Goal: Task Accomplishment & Management: Use online tool/utility

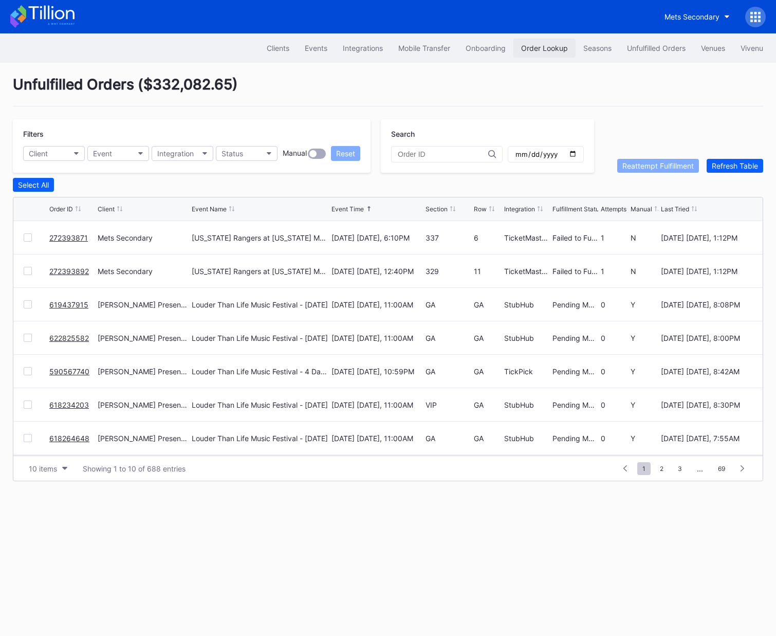
click at [539, 46] on div "Order Lookup" at bounding box center [544, 48] width 47 height 9
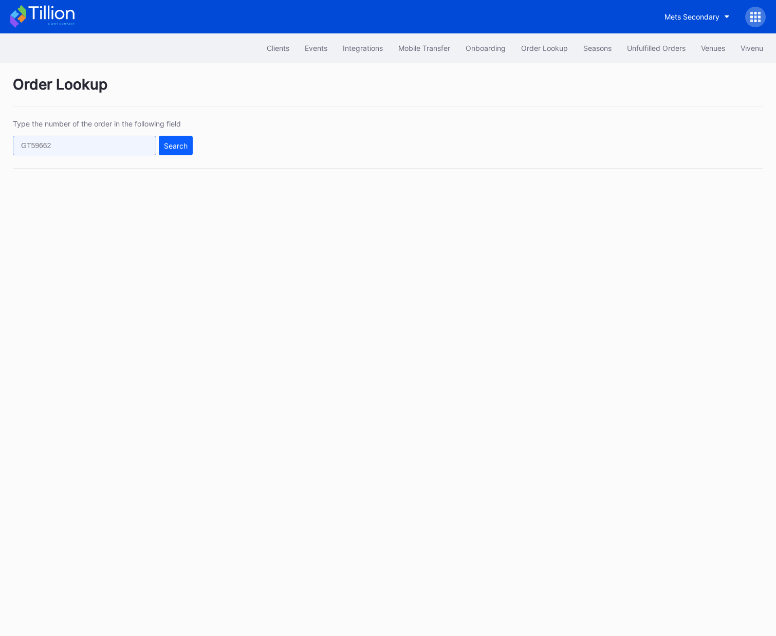
click at [132, 146] on input "text" at bounding box center [84, 146] width 143 height 20
paste input "wnl6t98q9pn"
type input "wnl6t98q9pn"
drag, startPoint x: 181, startPoint y: 146, endPoint x: 230, endPoint y: 144, distance: 48.9
click at [181, 146] on div "Search" at bounding box center [176, 145] width 24 height 9
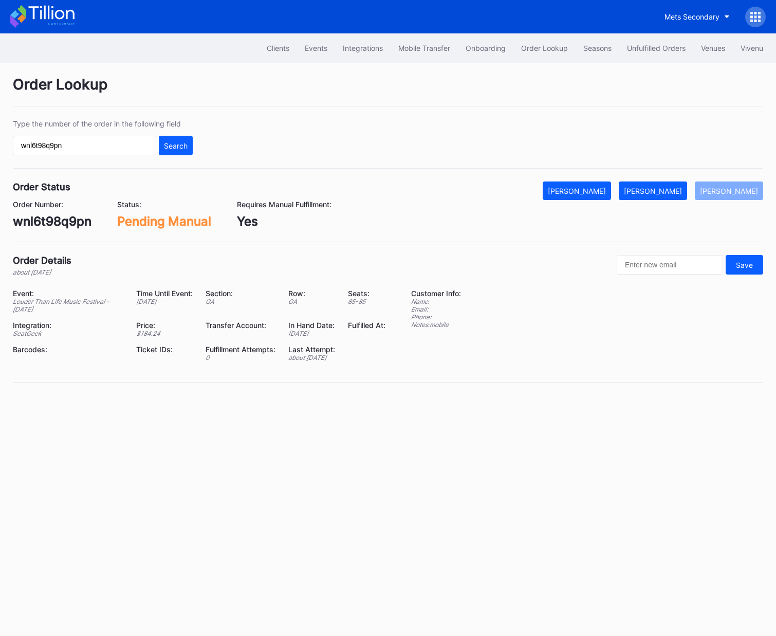
click at [51, 224] on div "wnl6t98q9pn" at bounding box center [52, 221] width 79 height 15
copy div "wnl6t98q9pn"
click at [669, 192] on div "[PERSON_NAME]" at bounding box center [653, 191] width 58 height 9
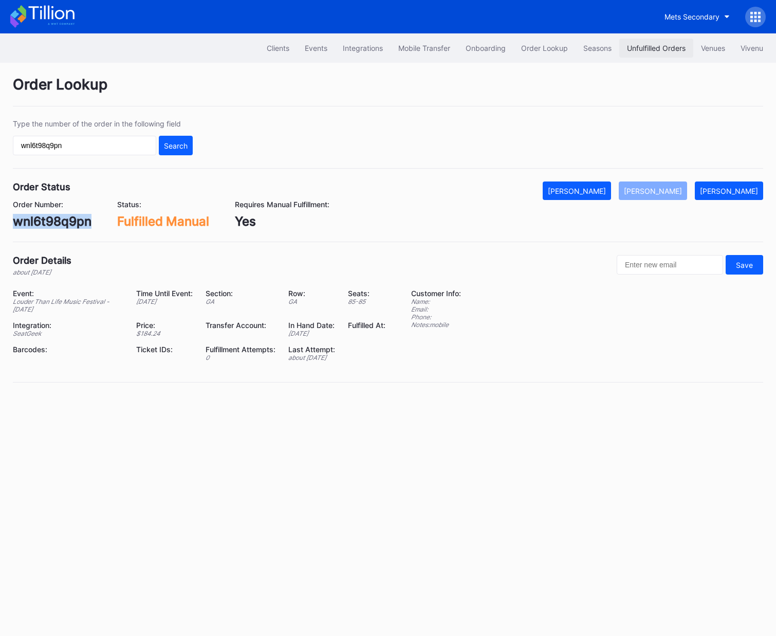
click at [643, 45] on div "Unfulfilled Orders" at bounding box center [656, 48] width 59 height 9
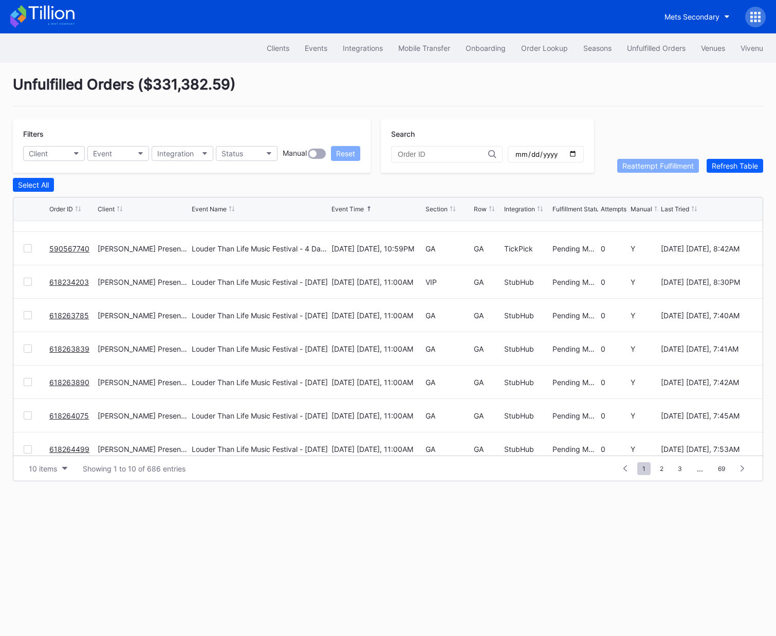
scroll to position [100, 0]
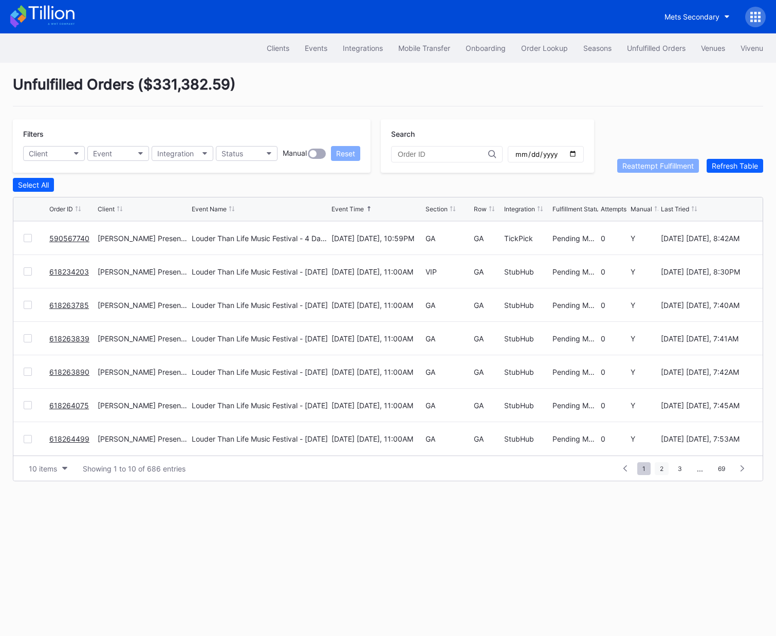
click at [664, 469] on span "2" at bounding box center [662, 468] width 14 height 13
click at [627, 466] on span "1" at bounding box center [625, 468] width 13 height 13
click at [115, 149] on button "Event" at bounding box center [118, 153] width 62 height 15
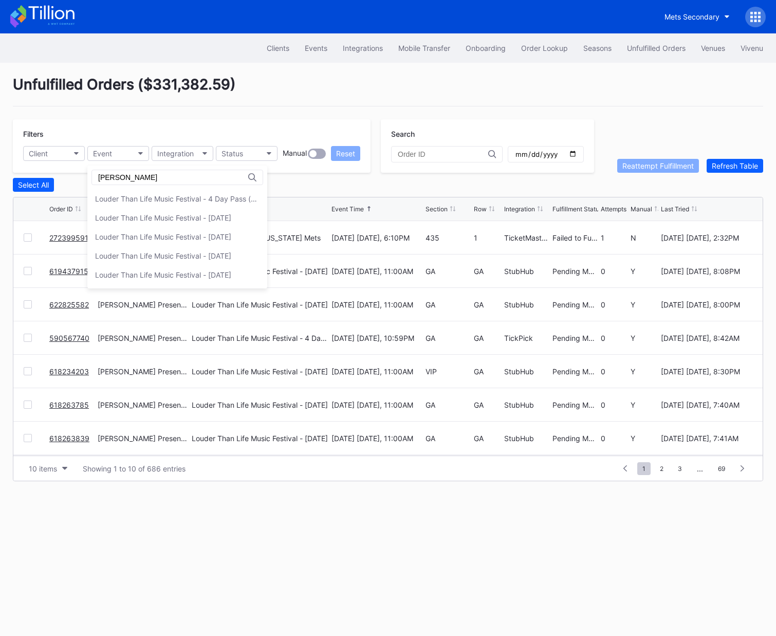
type input "lou"
click at [159, 236] on div "Louder Than Life Music Festival - [DATE]" at bounding box center [163, 236] width 136 height 9
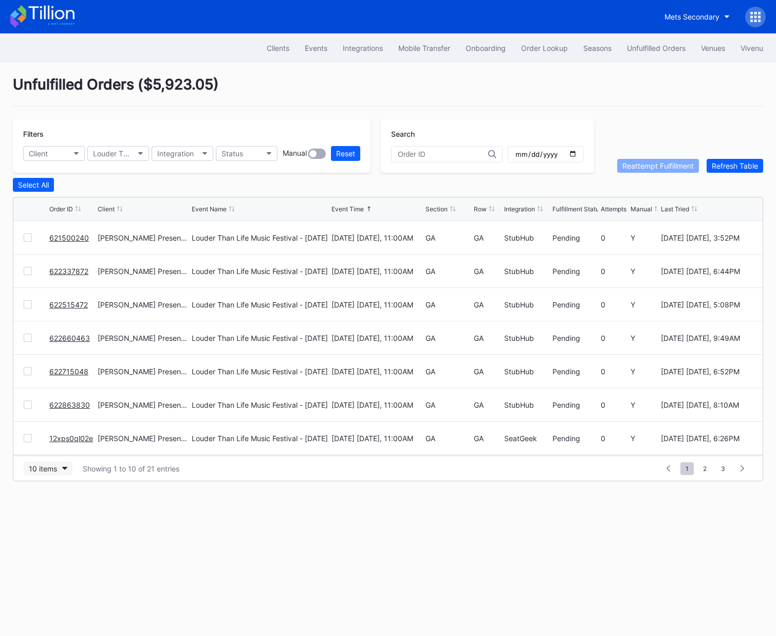
click at [51, 467] on div "10 items" at bounding box center [43, 468] width 28 height 9
click at [43, 514] on div "50 items" at bounding box center [45, 512] width 29 height 9
click at [439, 206] on div "Section" at bounding box center [437, 209] width 22 height 8
click at [435, 209] on div "Section" at bounding box center [437, 209] width 22 height 8
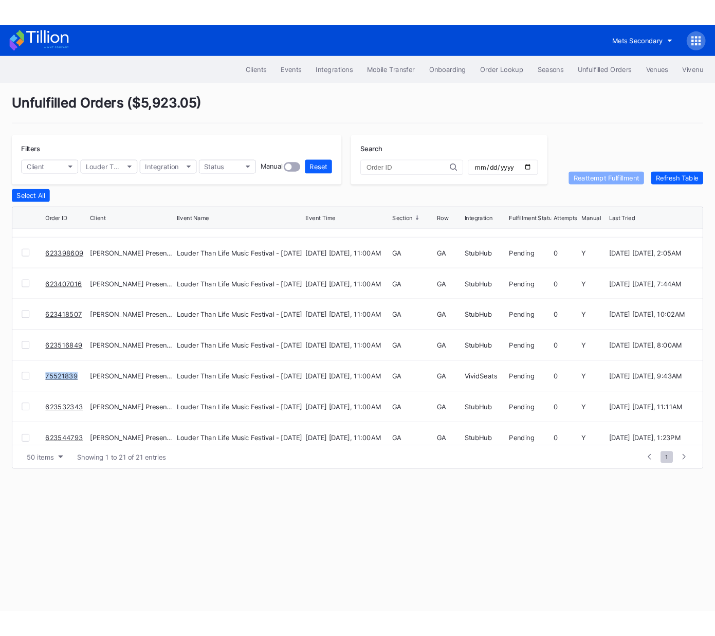
scroll to position [468, 0]
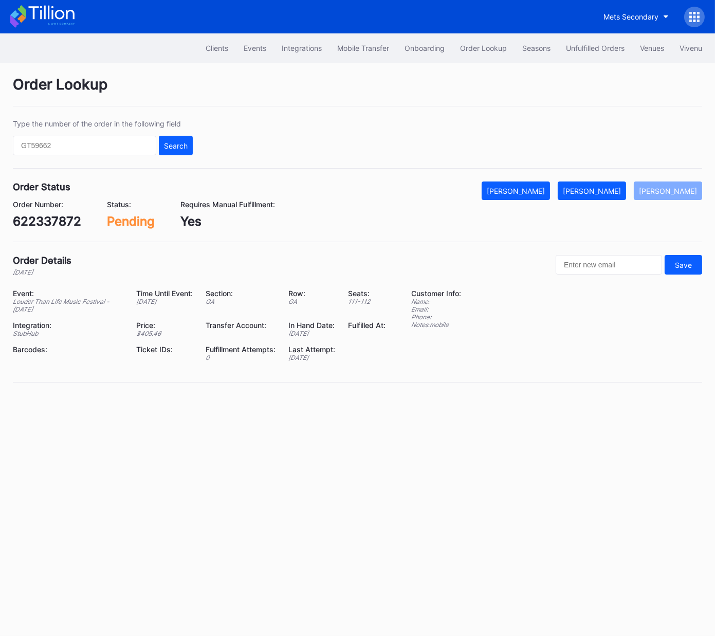
click at [52, 222] on div "622337872" at bounding box center [47, 221] width 68 height 15
copy div "622337872"
click at [617, 193] on div "[PERSON_NAME]" at bounding box center [592, 191] width 58 height 9
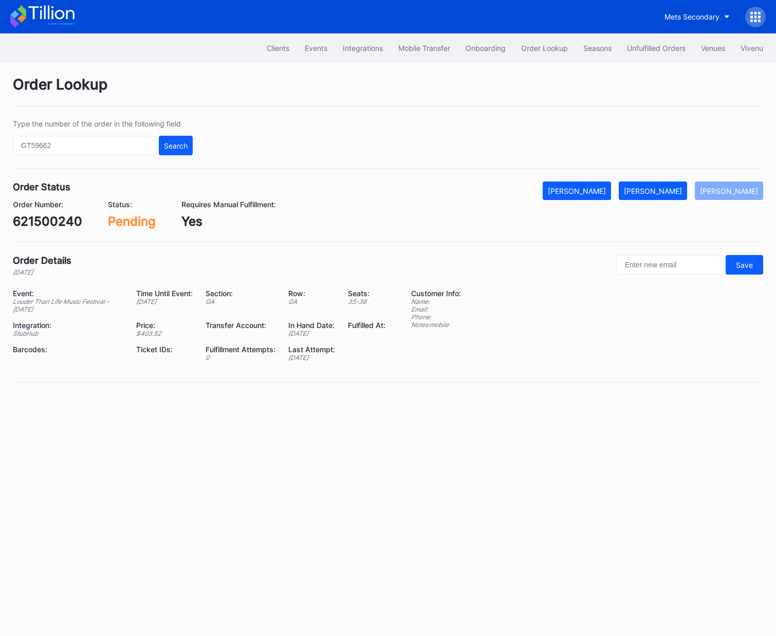
click at [63, 219] on div "621500240" at bounding box center [47, 221] width 69 height 15
copy div "621500240"
click at [662, 190] on div "Mark Fulfilled" at bounding box center [653, 191] width 58 height 9
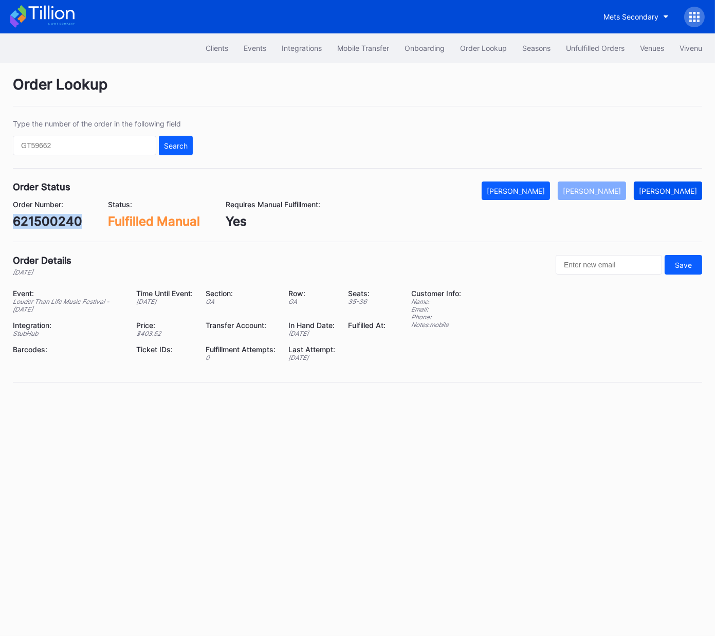
click at [677, 190] on div "[PERSON_NAME]" at bounding box center [668, 191] width 58 height 9
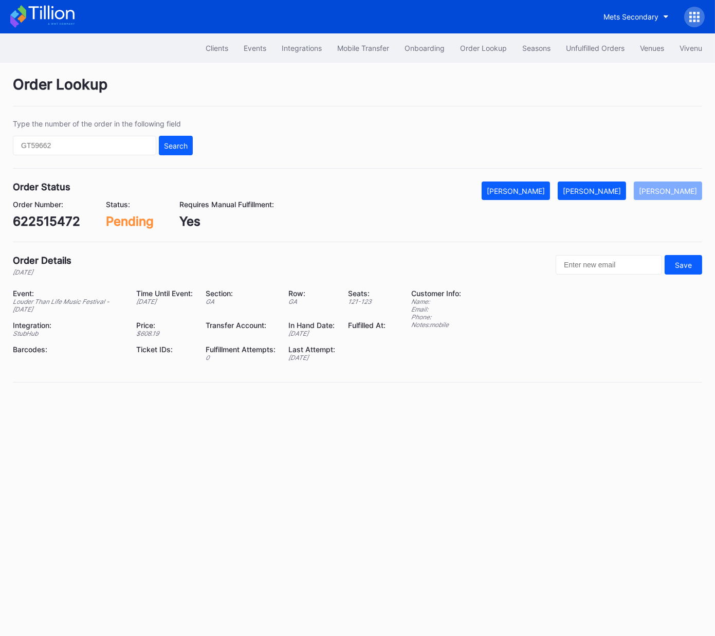
click at [44, 225] on div "622515472" at bounding box center [46, 221] width 67 height 15
click at [44, 224] on div "622515472" at bounding box center [46, 221] width 67 height 15
copy div "622515472"
drag, startPoint x: 602, startPoint y: 190, endPoint x: 607, endPoint y: 190, distance: 5.7
click at [602, 190] on div "[PERSON_NAME]" at bounding box center [592, 191] width 58 height 9
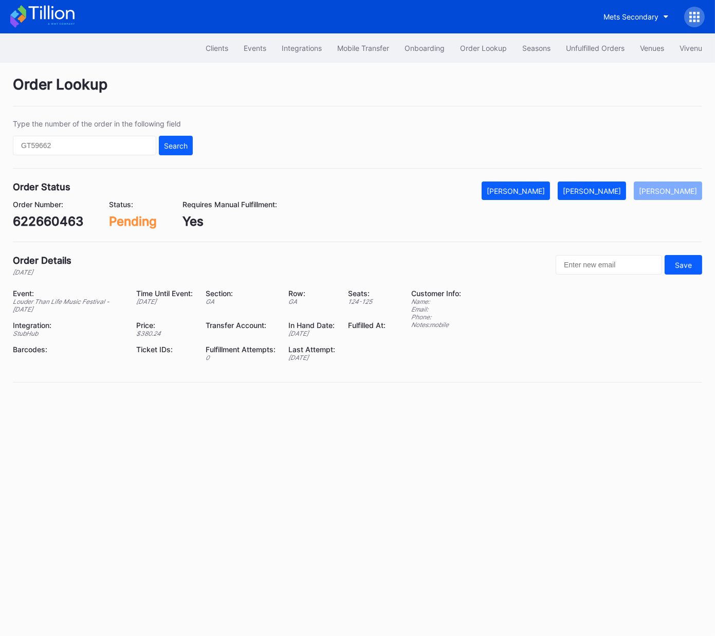
click at [61, 223] on div "622660463" at bounding box center [48, 221] width 70 height 15
copy div "622660463"
click at [603, 195] on button "[PERSON_NAME]" at bounding box center [592, 190] width 68 height 19
click at [58, 223] on div "622715048" at bounding box center [47, 221] width 68 height 15
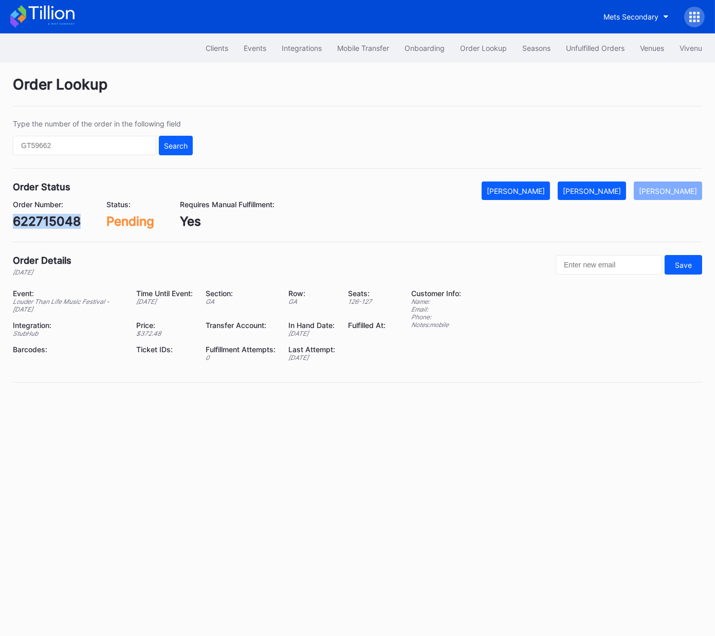
click at [58, 223] on div "622715048" at bounding box center [47, 221] width 68 height 15
copy div "622715048"
click at [604, 188] on div "[PERSON_NAME]" at bounding box center [592, 191] width 58 height 9
click at [58, 221] on div "622863830" at bounding box center [48, 221] width 70 height 15
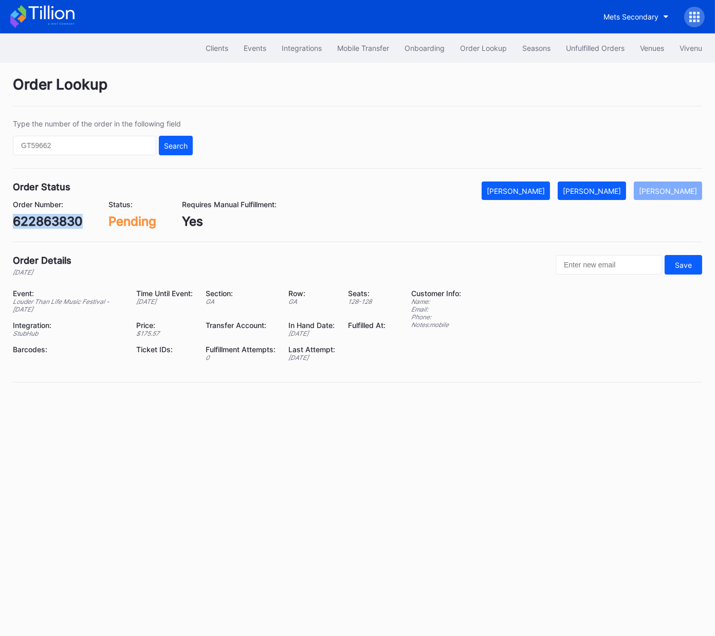
copy div "622863830"
click at [596, 191] on div "[PERSON_NAME]" at bounding box center [592, 191] width 58 height 9
click at [64, 224] on div "12xps0ql02e" at bounding box center [51, 221] width 77 height 15
copy div "12xps0ql02e"
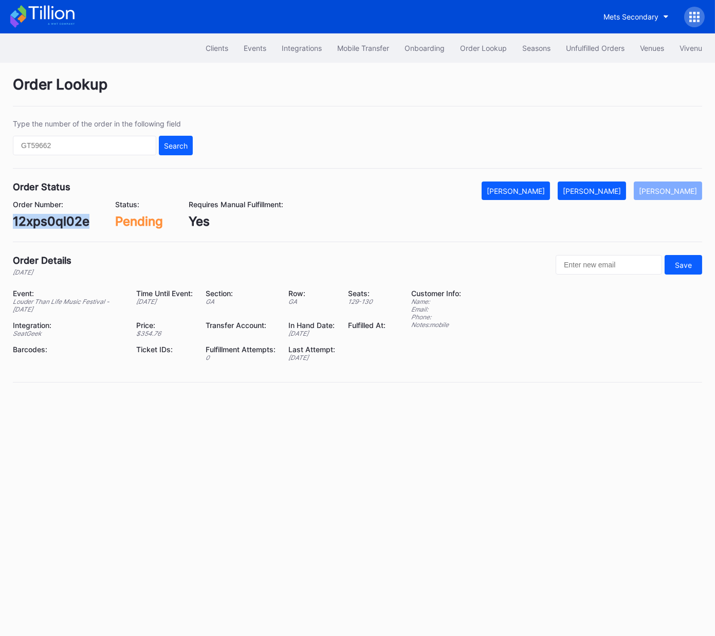
drag, startPoint x: 613, startPoint y: 190, endPoint x: 695, endPoint y: 145, distance: 93.6
click at [613, 190] on div "[PERSON_NAME]" at bounding box center [592, 191] width 58 height 9
click at [53, 222] on div "623093701" at bounding box center [47, 221] width 68 height 15
copy div "623093701"
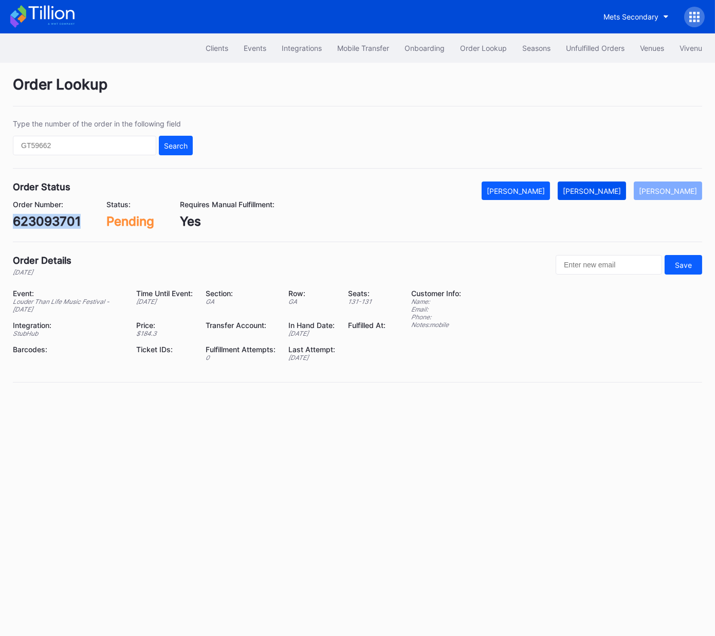
click at [616, 190] on div "[PERSON_NAME]" at bounding box center [592, 191] width 58 height 9
click at [64, 223] on div "623094109" at bounding box center [47, 221] width 69 height 15
copy div "623094109"
click at [605, 188] on div "[PERSON_NAME]" at bounding box center [592, 191] width 58 height 9
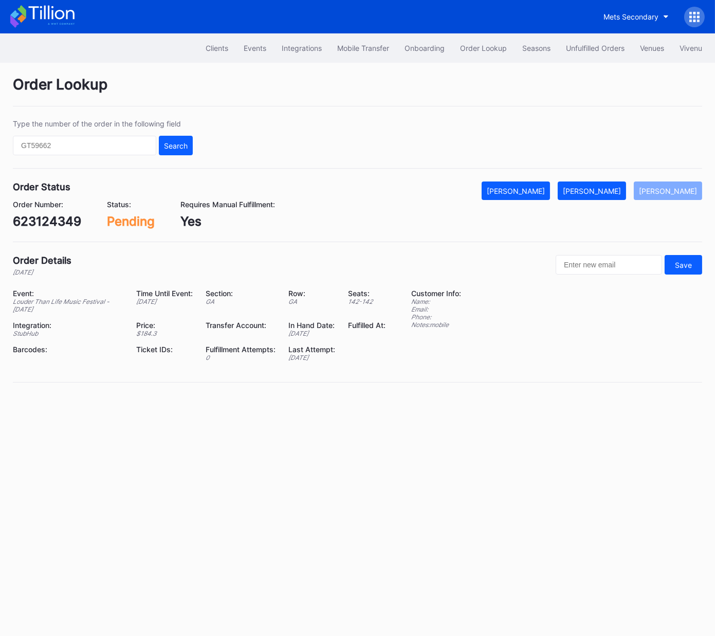
click at [67, 216] on div "623124349" at bounding box center [47, 221] width 68 height 15
copy div "623124349"
drag, startPoint x: 601, startPoint y: 188, endPoint x: 706, endPoint y: 146, distance: 113.3
click at [601, 188] on div "[PERSON_NAME]" at bounding box center [592, 191] width 58 height 9
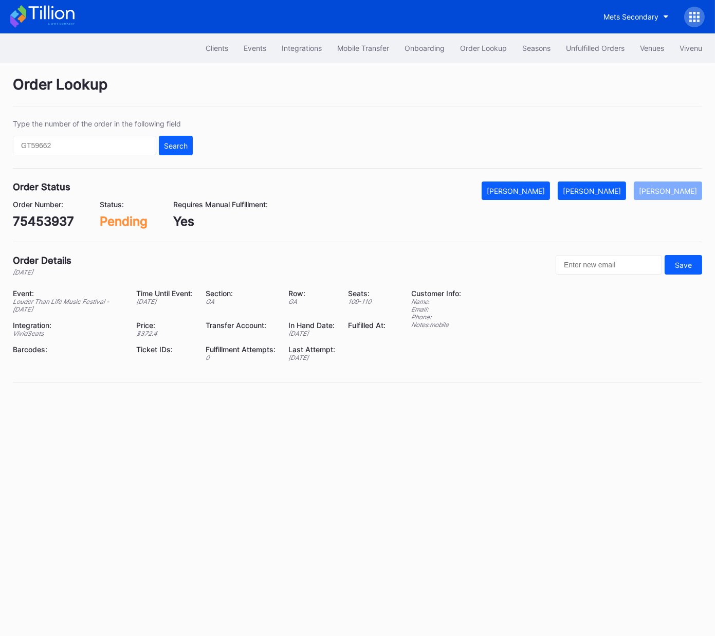
click at [40, 221] on div "75453937" at bounding box center [43, 221] width 61 height 15
copy div "75453937"
click at [605, 193] on div "[PERSON_NAME]" at bounding box center [592, 191] width 58 height 9
click at [60, 223] on div "623394483" at bounding box center [48, 221] width 70 height 15
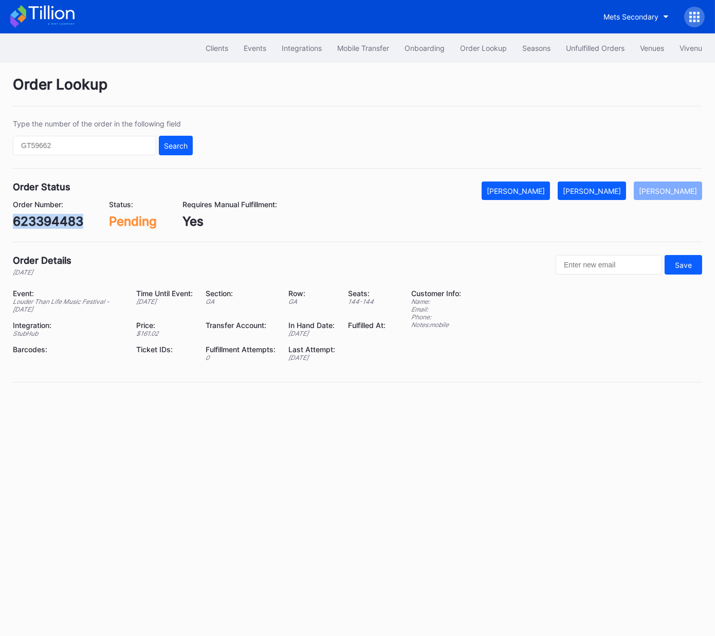
click at [60, 223] on div "623394483" at bounding box center [48, 221] width 70 height 15
copy div "623394483"
click at [611, 190] on div "[PERSON_NAME]" at bounding box center [592, 191] width 58 height 9
click at [64, 221] on div "631348222" at bounding box center [47, 221] width 68 height 15
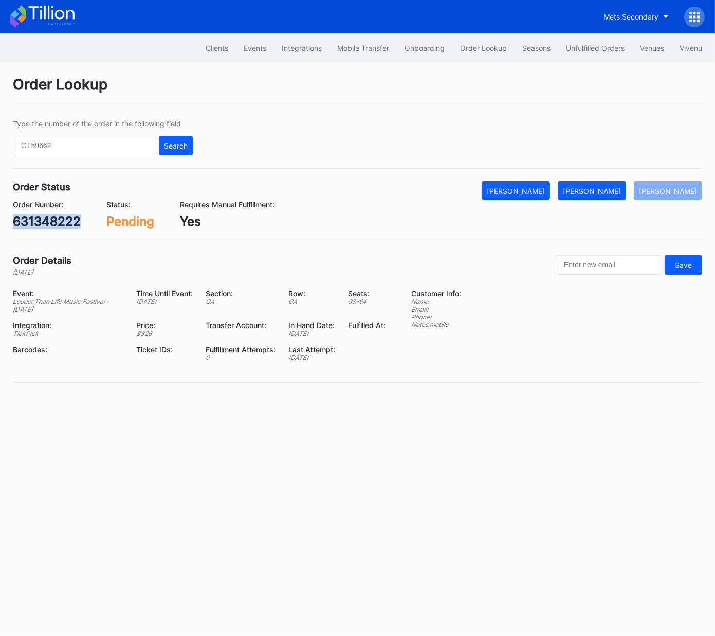
copy div "631348222"
click at [601, 188] on div "[PERSON_NAME]" at bounding box center [592, 191] width 58 height 9
click at [60, 220] on div "855831933" at bounding box center [46, 221] width 67 height 15
click at [60, 219] on div "855831933" at bounding box center [46, 221] width 67 height 15
copy div "855831933"
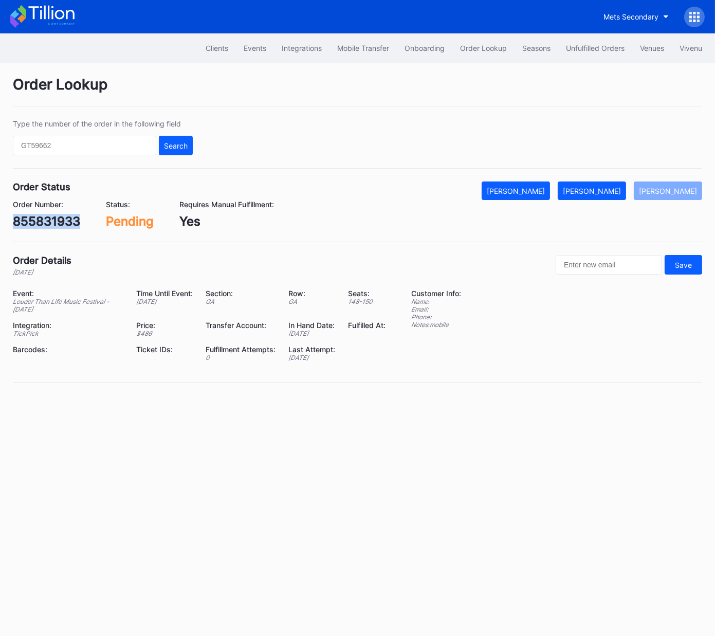
click at [601, 196] on button "[PERSON_NAME]" at bounding box center [592, 190] width 68 height 19
click at [61, 218] on div "623398609" at bounding box center [48, 221] width 70 height 15
copy div "623398609"
drag, startPoint x: 615, startPoint y: 195, endPoint x: 704, endPoint y: 123, distance: 114.7
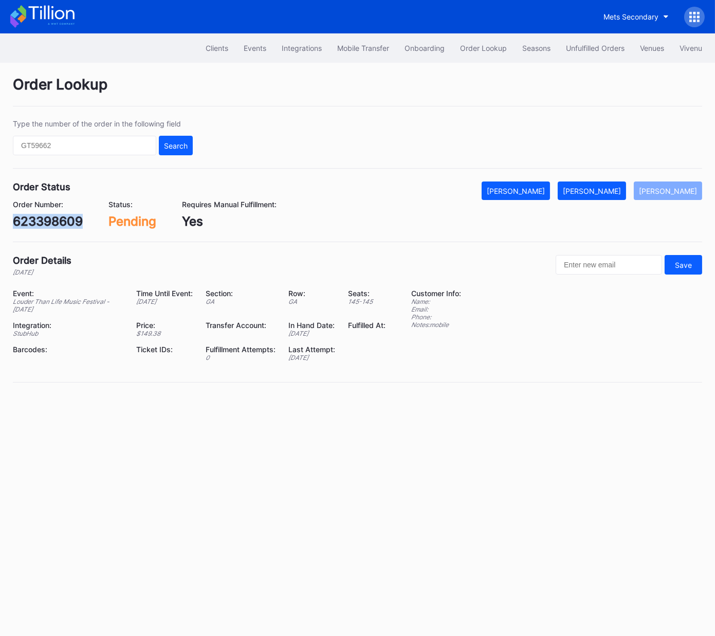
click at [616, 195] on button "[PERSON_NAME]" at bounding box center [592, 190] width 68 height 19
click at [67, 218] on div "623407016" at bounding box center [47, 221] width 68 height 15
copy div "623407016"
drag, startPoint x: 601, startPoint y: 193, endPoint x: 702, endPoint y: 144, distance: 111.7
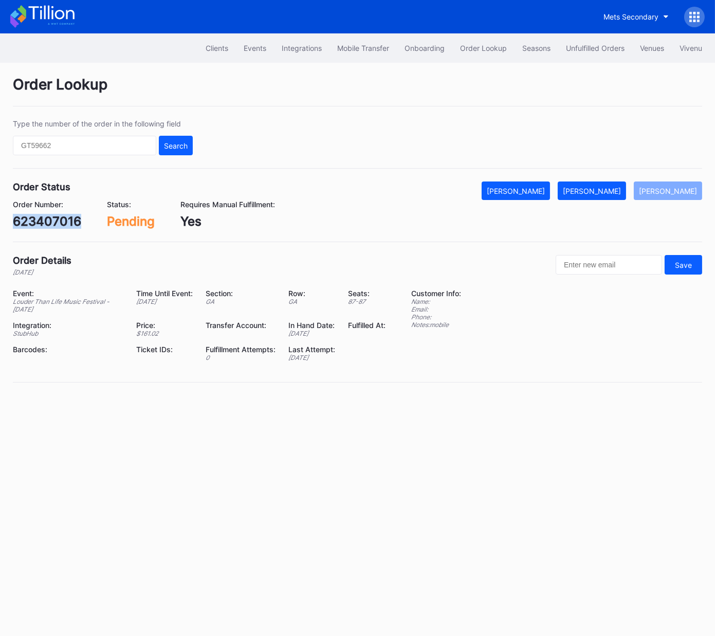
click at [601, 193] on div "[PERSON_NAME]" at bounding box center [592, 191] width 58 height 9
click at [349, 287] on div "Order Details [DATE] Save Event: Louder Than Life Music Festival - [DATE] Time …" at bounding box center [357, 318] width 689 height 127
click at [64, 224] on div "623418507" at bounding box center [47, 221] width 68 height 15
copy div "623418507"
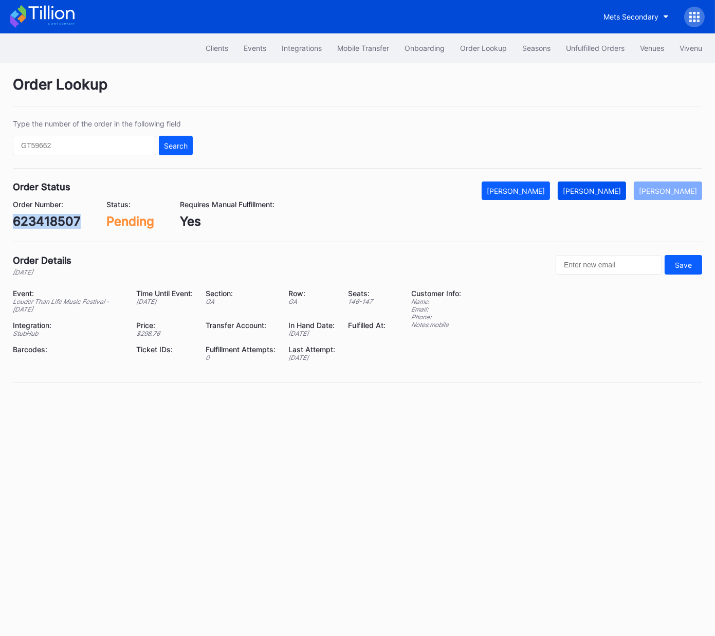
click at [604, 192] on div "[PERSON_NAME]" at bounding box center [592, 191] width 58 height 9
drag, startPoint x: 63, startPoint y: 232, endPoint x: 61, endPoint y: 225, distance: 7.5
click at [63, 232] on div "Order Status Mark Cancelled [PERSON_NAME] Mark Pending Order Number: 623516849 …" at bounding box center [357, 211] width 689 height 61
click at [61, 224] on div "623516849" at bounding box center [47, 221] width 68 height 15
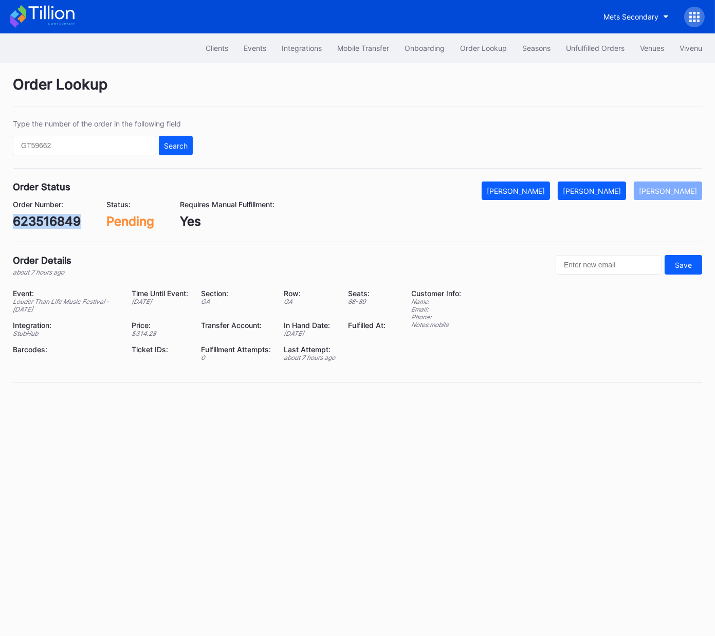
copy div "623516849"
click at [587, 187] on div "[PERSON_NAME]" at bounding box center [592, 191] width 58 height 9
click at [57, 216] on div "75521839" at bounding box center [42, 221] width 59 height 15
copy div "75521839"
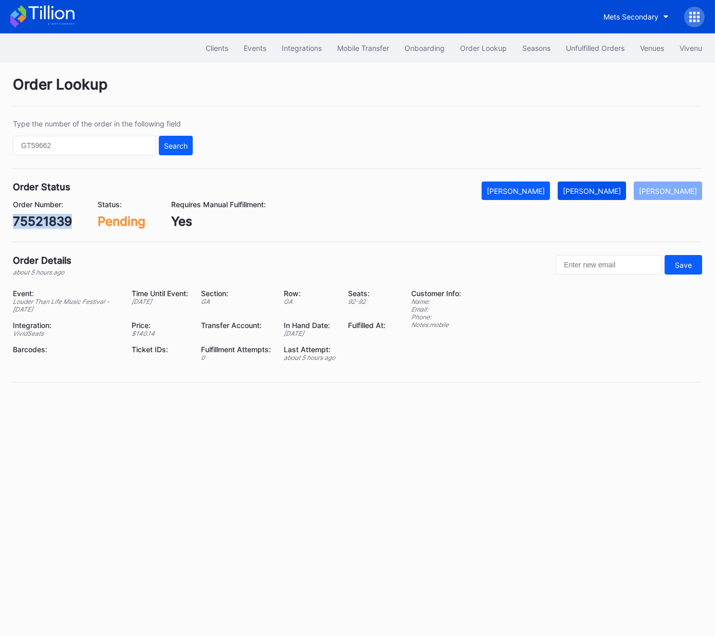
click at [614, 194] on div "[PERSON_NAME]" at bounding box center [592, 191] width 58 height 9
click at [68, 221] on div "623532343" at bounding box center [48, 221] width 70 height 15
copy div "623532343"
drag, startPoint x: 611, startPoint y: 189, endPoint x: 694, endPoint y: 123, distance: 106.4
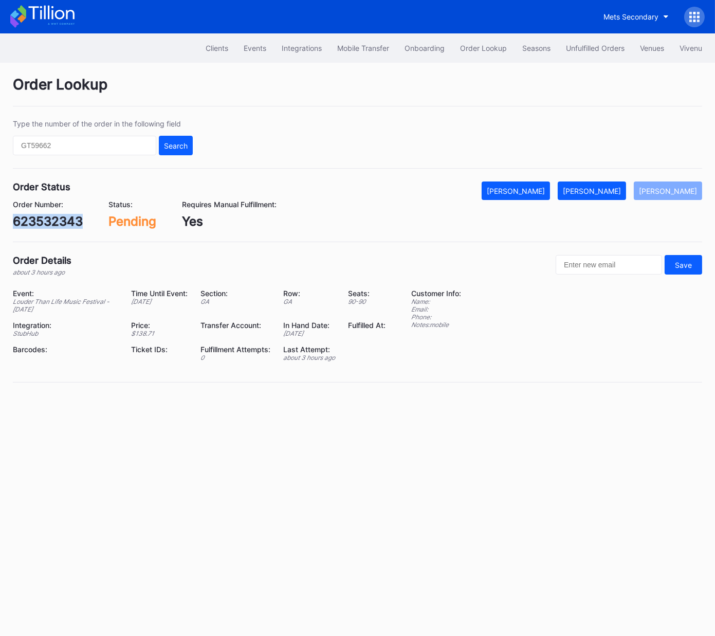
click at [613, 188] on div "[PERSON_NAME]" at bounding box center [592, 191] width 58 height 9
click at [73, 222] on div "623544793" at bounding box center [48, 221] width 70 height 15
copy div "623544793"
click at [598, 188] on div "Mark Fulfilled" at bounding box center [592, 191] width 58 height 9
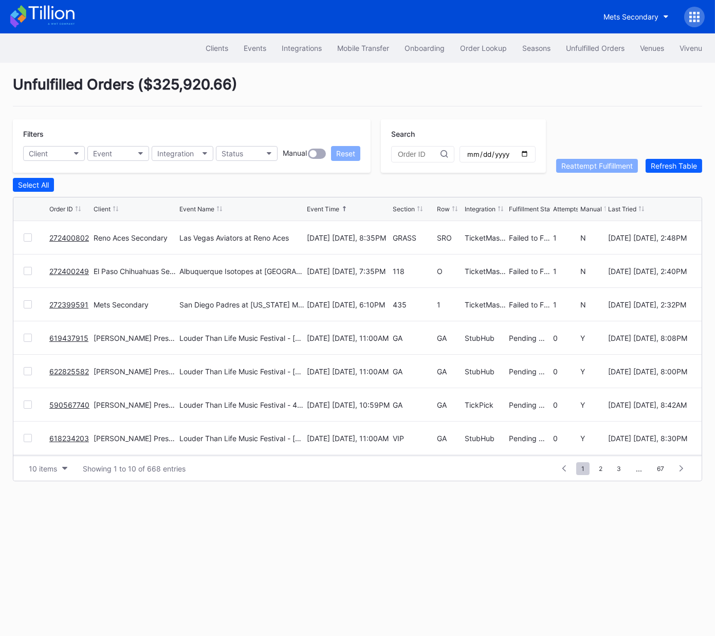
click at [28, 240] on div at bounding box center [28, 237] width 8 height 8
click at [28, 272] on div at bounding box center [28, 271] width 8 height 8
click at [26, 305] on div at bounding box center [28, 304] width 8 height 8
click at [579, 164] on div "Reattempt Fulfillment" at bounding box center [596, 165] width 71 height 9
click at [114, 153] on button "Event" at bounding box center [118, 153] width 62 height 15
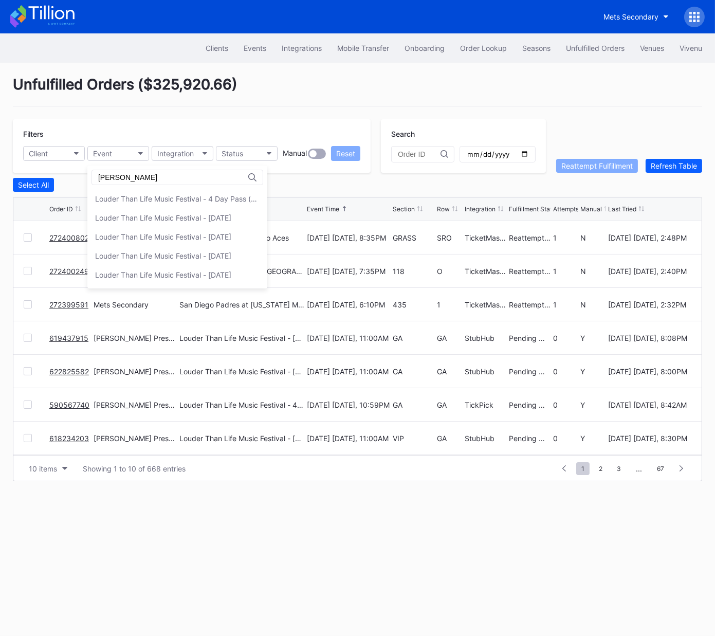
type input "[PERSON_NAME]"
click at [163, 252] on div "Louder Than Life Music Festival - [DATE]" at bounding box center [163, 255] width 136 height 9
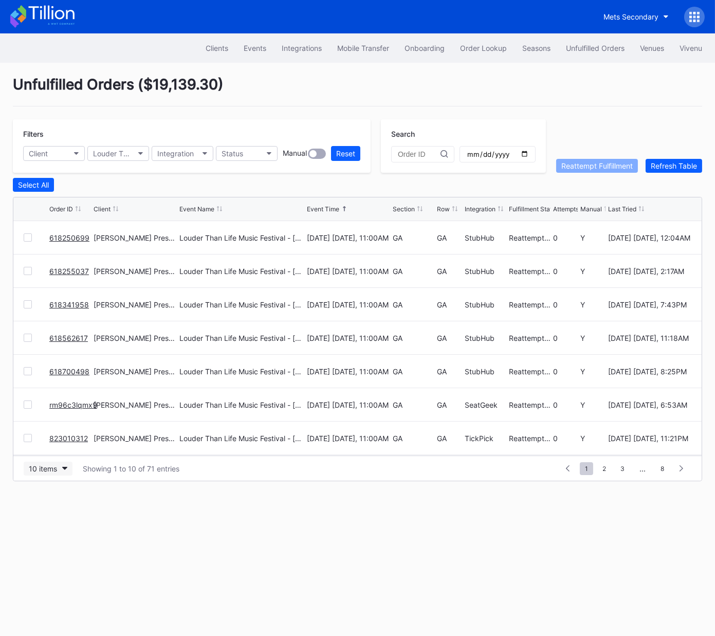
click at [57, 466] on div "10 items" at bounding box center [43, 468] width 28 height 9
click at [47, 510] on div "50 items" at bounding box center [45, 512] width 29 height 9
click at [403, 209] on div "Section" at bounding box center [404, 209] width 22 height 8
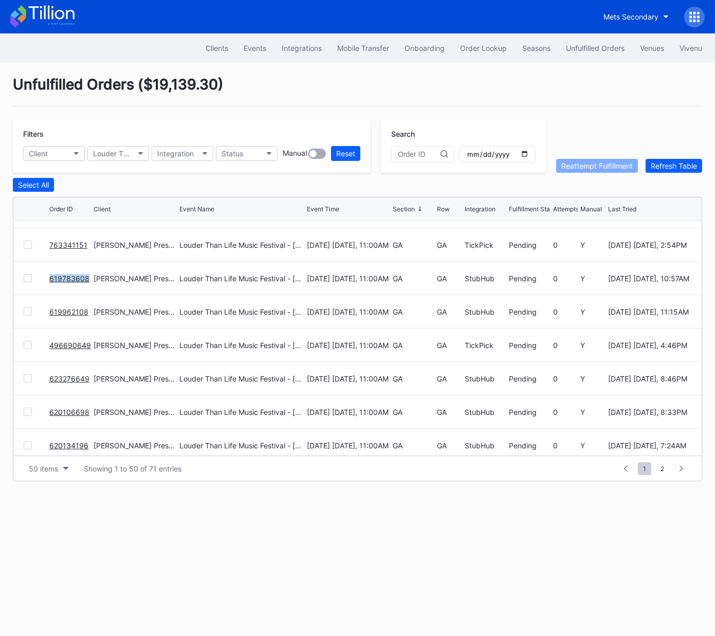
scroll to position [866, 0]
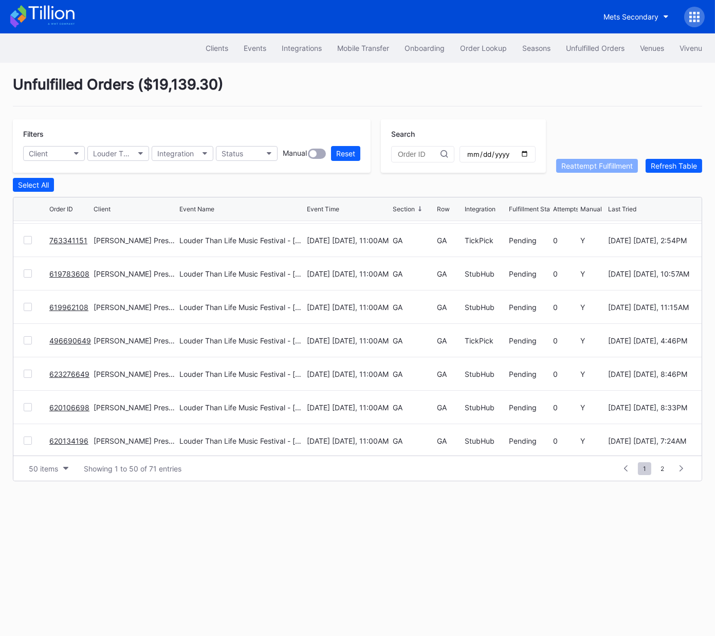
click at [91, 342] on div "496690649" at bounding box center [70, 340] width 42 height 33
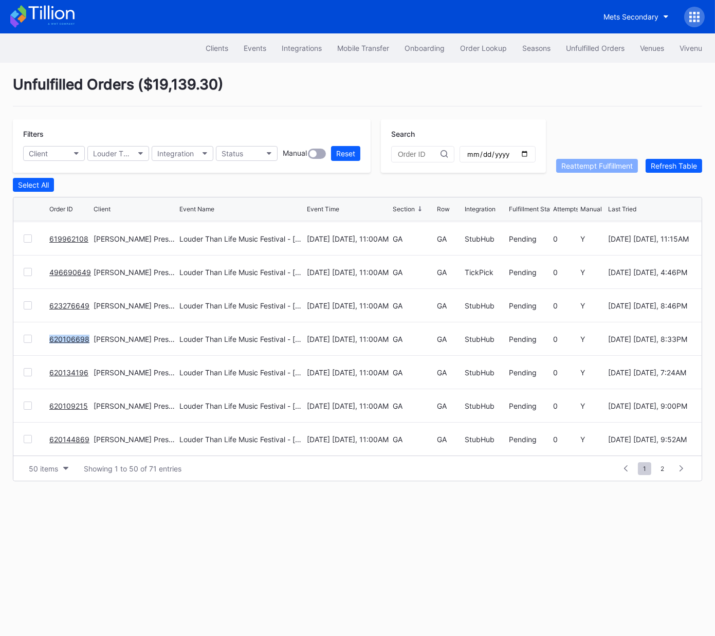
scroll to position [946, 0]
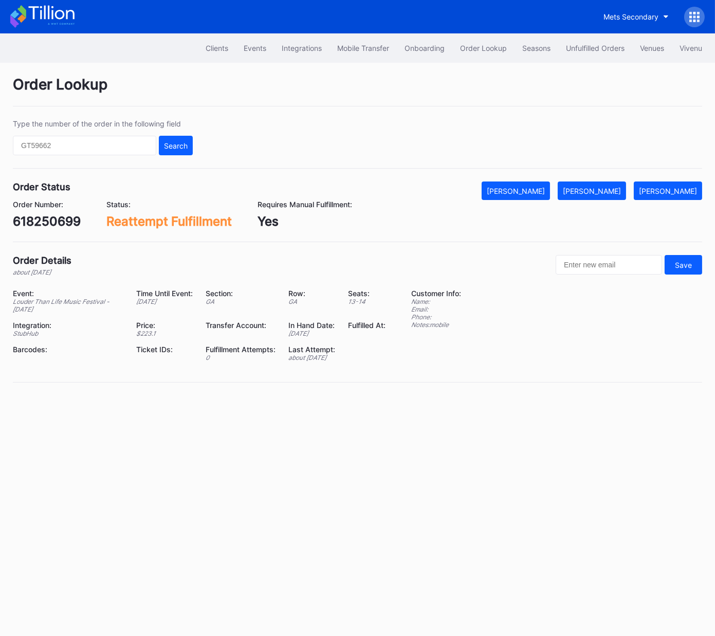
click at [58, 226] on div "618250699" at bounding box center [47, 221] width 68 height 15
copy div "618250699"
click at [619, 188] on div "[PERSON_NAME]" at bounding box center [592, 191] width 58 height 9
click at [59, 221] on div "618255037" at bounding box center [46, 221] width 67 height 15
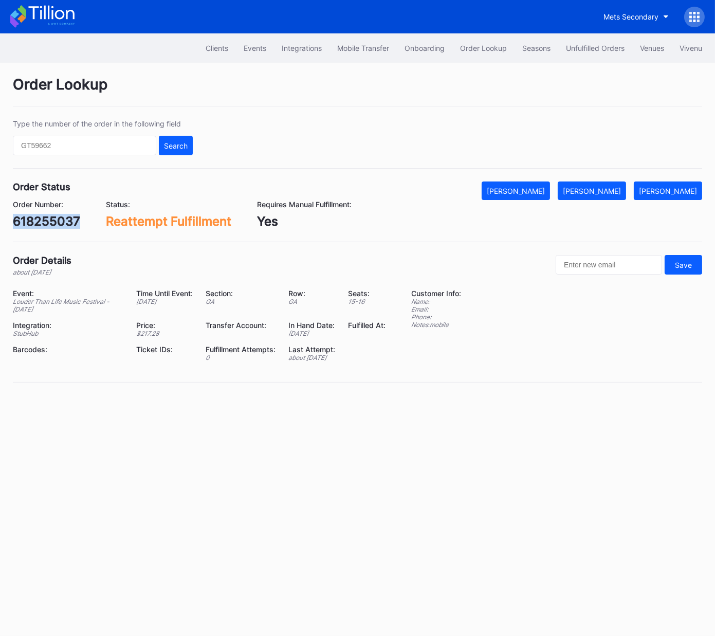
click at [59, 221] on div "618255037" at bounding box center [46, 221] width 67 height 15
copy div "618255037"
drag, startPoint x: 621, startPoint y: 187, endPoint x: 704, endPoint y: 171, distance: 84.3
click at [621, 187] on div "[PERSON_NAME]" at bounding box center [592, 191] width 58 height 9
click at [37, 217] on div "618341958" at bounding box center [46, 221] width 66 height 15
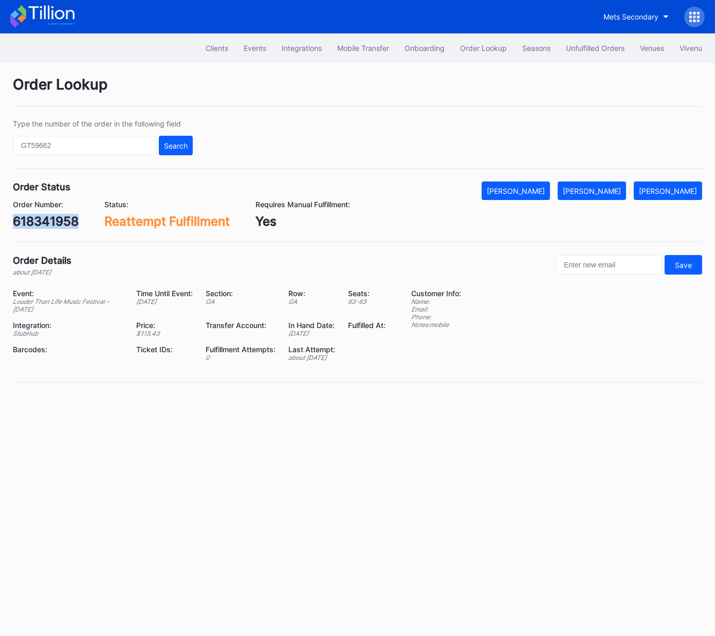
click at [37, 217] on div "618341958" at bounding box center [46, 221] width 66 height 15
copy div "618341958"
click at [616, 191] on div "[PERSON_NAME]" at bounding box center [592, 191] width 58 height 9
click at [57, 223] on div "618562617" at bounding box center [45, 221] width 65 height 15
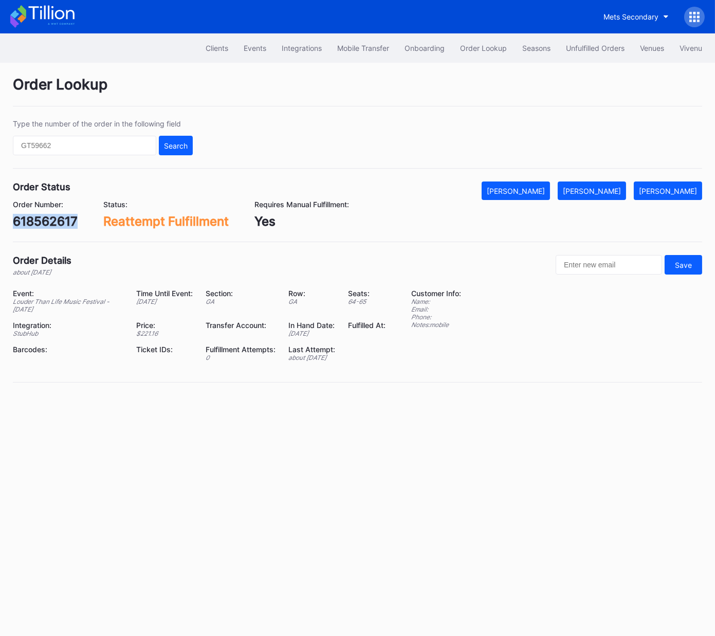
copy div "618562617"
click at [615, 188] on div "[PERSON_NAME]" at bounding box center [592, 191] width 58 height 9
click at [64, 220] on div "618700498" at bounding box center [47, 221] width 68 height 15
copy div "618700498"
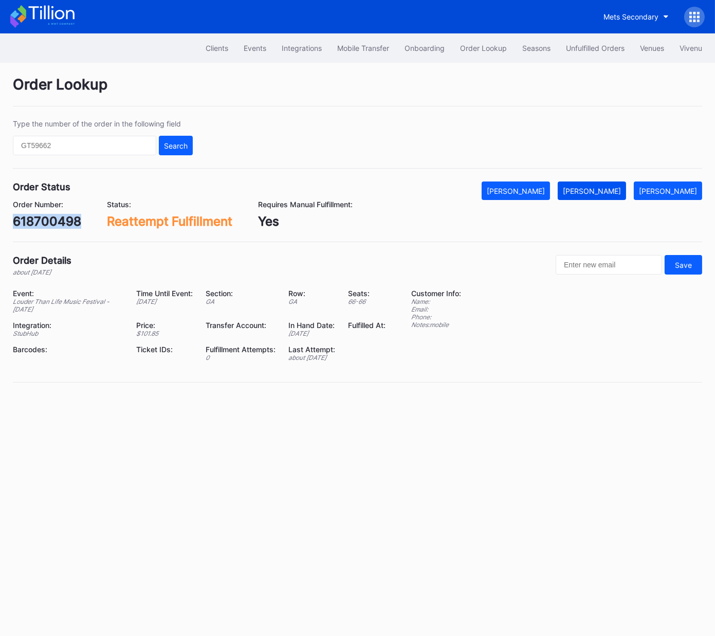
click at [613, 190] on div "[PERSON_NAME]" at bounding box center [592, 191] width 58 height 9
click at [64, 227] on div "rm96c3lqmx9" at bounding box center [54, 221] width 82 height 15
copy div "rm96c3lqmx9"
click at [616, 188] on div "[PERSON_NAME]" at bounding box center [592, 191] width 58 height 9
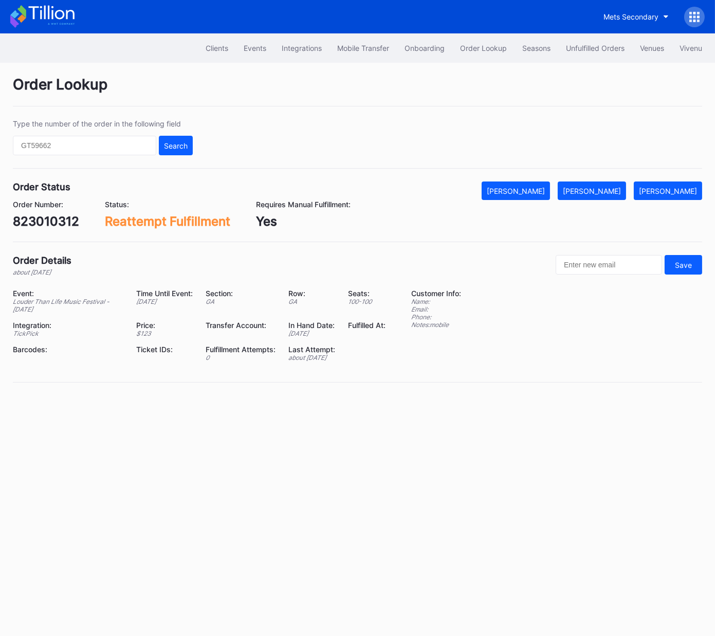
click at [51, 223] on div "823010312" at bounding box center [46, 221] width 66 height 15
drag, startPoint x: 51, startPoint y: 223, endPoint x: 265, endPoint y: 201, distance: 214.4
click at [51, 223] on div "823010312" at bounding box center [46, 221] width 66 height 15
copy div "823010312"
click at [606, 192] on div "[PERSON_NAME]" at bounding box center [592, 191] width 58 height 9
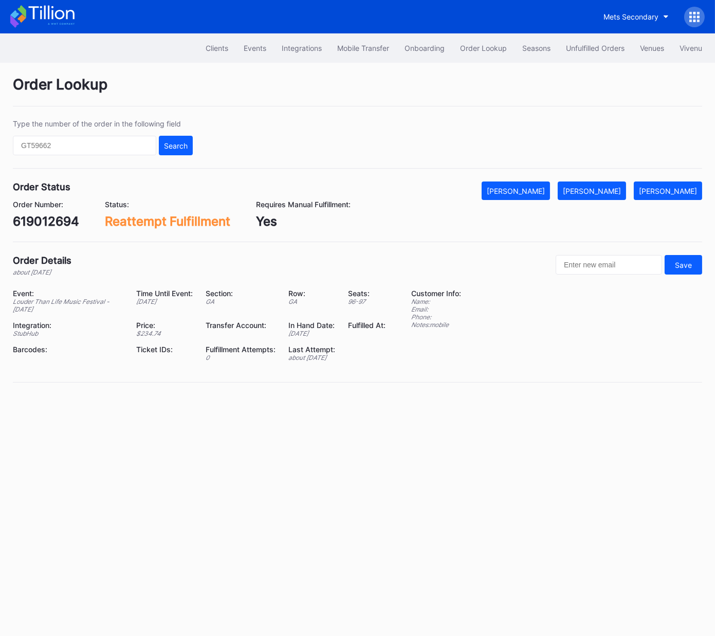
click at [52, 224] on div "619012694" at bounding box center [46, 221] width 66 height 15
copy div "619012694"
click at [596, 191] on div "[PERSON_NAME]" at bounding box center [592, 191] width 58 height 9
click at [62, 220] on div "618898399" at bounding box center [46, 221] width 67 height 15
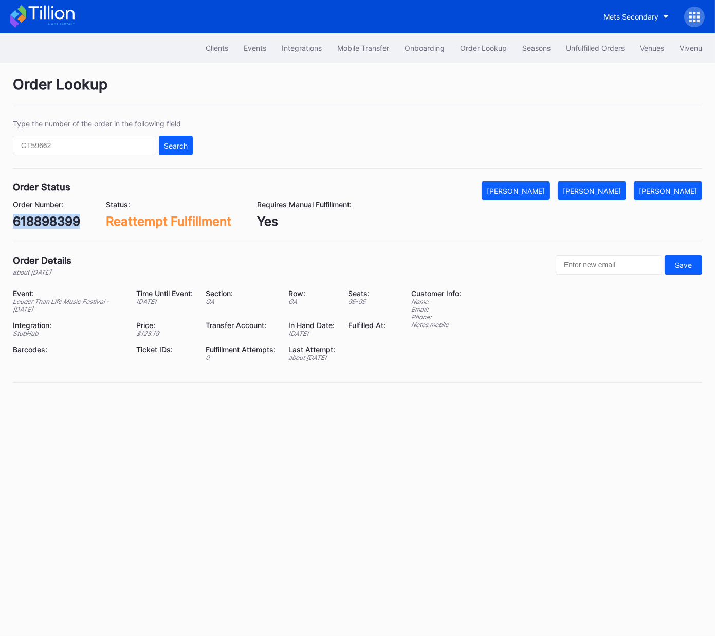
click at [62, 220] on div "618898399" at bounding box center [46, 221] width 67 height 15
copy div "618898399"
click at [617, 193] on div "[PERSON_NAME]" at bounding box center [592, 191] width 58 height 9
click at [59, 222] on div "619097528" at bounding box center [46, 221] width 67 height 15
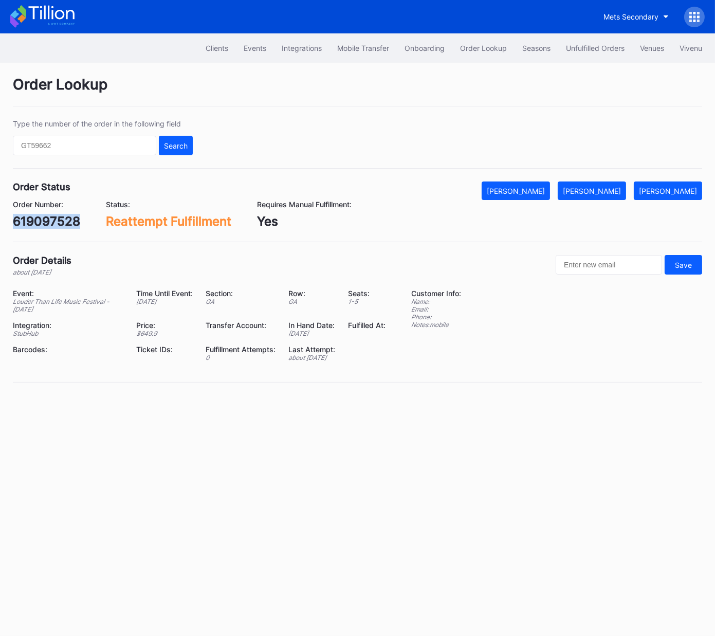
copy div "619097528"
click at [599, 188] on div "[PERSON_NAME]" at bounding box center [592, 191] width 58 height 9
click at [60, 223] on div "619193871" at bounding box center [44, 221] width 63 height 15
copy div "619193871"
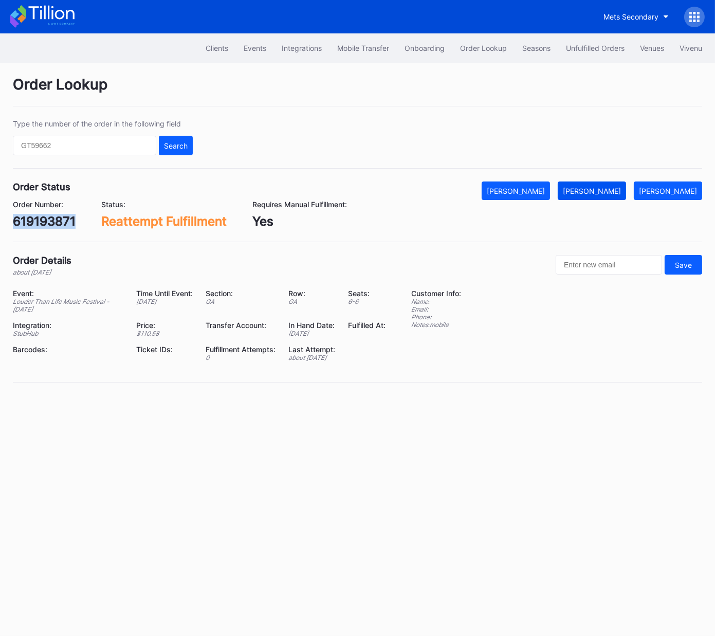
drag, startPoint x: 586, startPoint y: 183, endPoint x: 599, endPoint y: 186, distance: 13.2
click at [587, 183] on button "[PERSON_NAME]" at bounding box center [592, 190] width 68 height 19
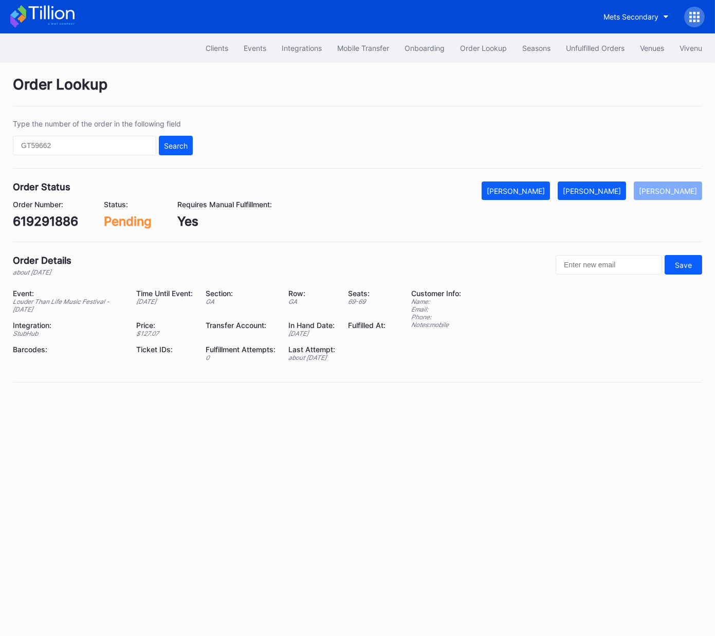
click at [69, 225] on div "619291886" at bounding box center [45, 221] width 65 height 15
copy div "619291886"
click at [612, 189] on div "[PERSON_NAME]" at bounding box center [592, 191] width 58 height 9
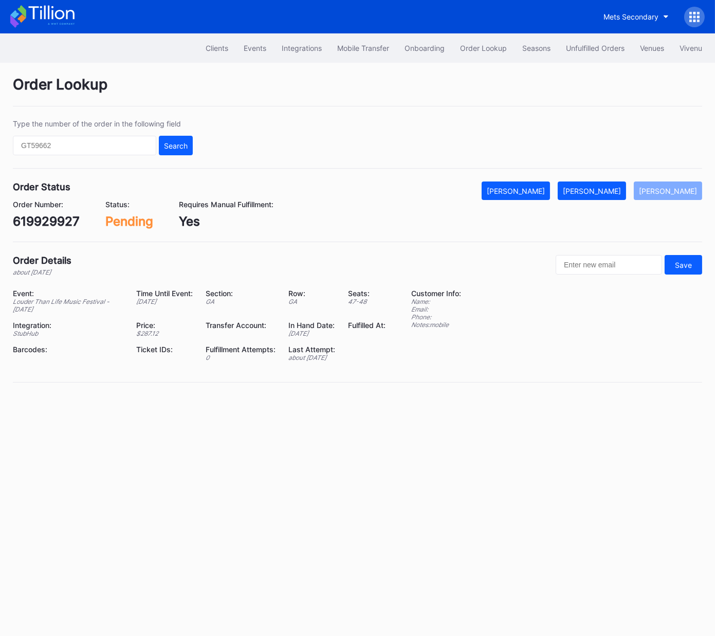
click at [55, 216] on div "619929927" at bounding box center [46, 221] width 67 height 15
copy div "619929927"
click at [617, 191] on div "[PERSON_NAME]" at bounding box center [592, 191] width 58 height 9
click at [61, 216] on div "442769699" at bounding box center [48, 221] width 70 height 15
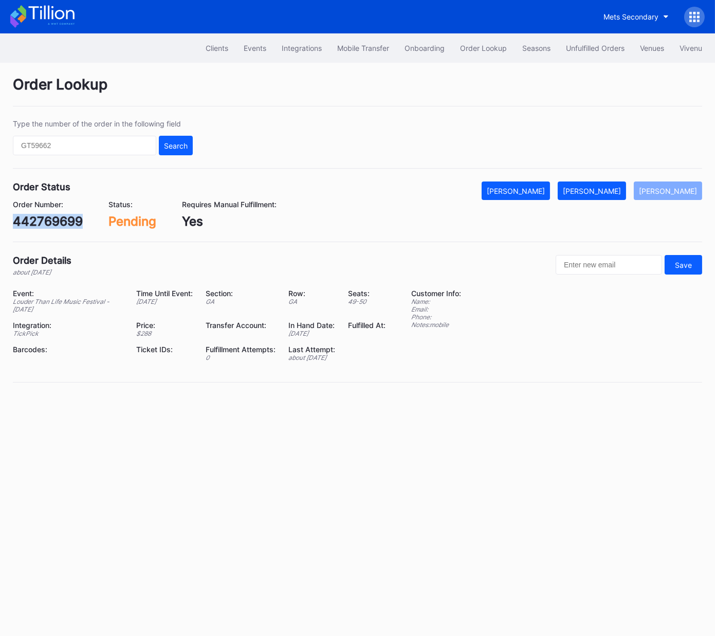
click at [61, 216] on div "442769699" at bounding box center [48, 221] width 70 height 15
copy div "442769699"
drag, startPoint x: 601, startPoint y: 189, endPoint x: 705, endPoint y: 137, distance: 116.1
click at [603, 188] on div "[PERSON_NAME]" at bounding box center [592, 191] width 58 height 9
click at [71, 218] on div "619785794" at bounding box center [46, 221] width 67 height 15
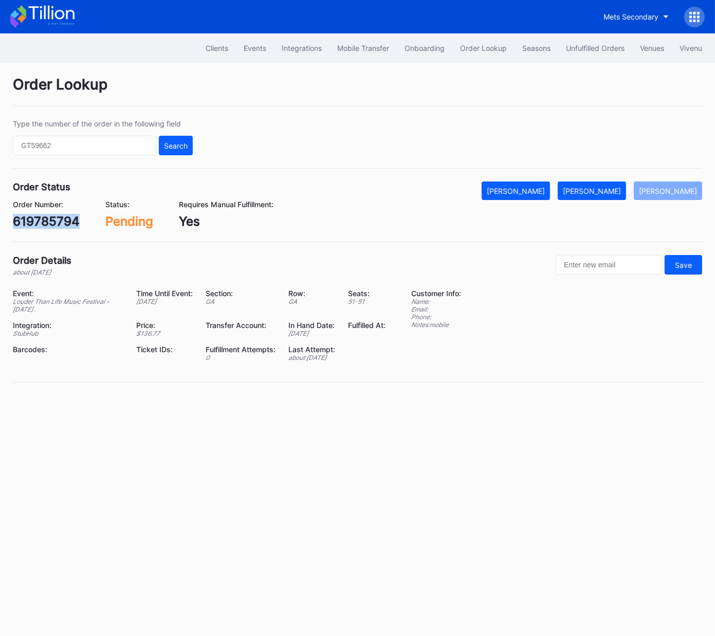
click at [71, 218] on div "619785794" at bounding box center [46, 221] width 67 height 15
copy div "619785794"
click at [615, 185] on button "[PERSON_NAME]" at bounding box center [592, 190] width 68 height 19
click at [53, 225] on div "619977227" at bounding box center [46, 221] width 66 height 15
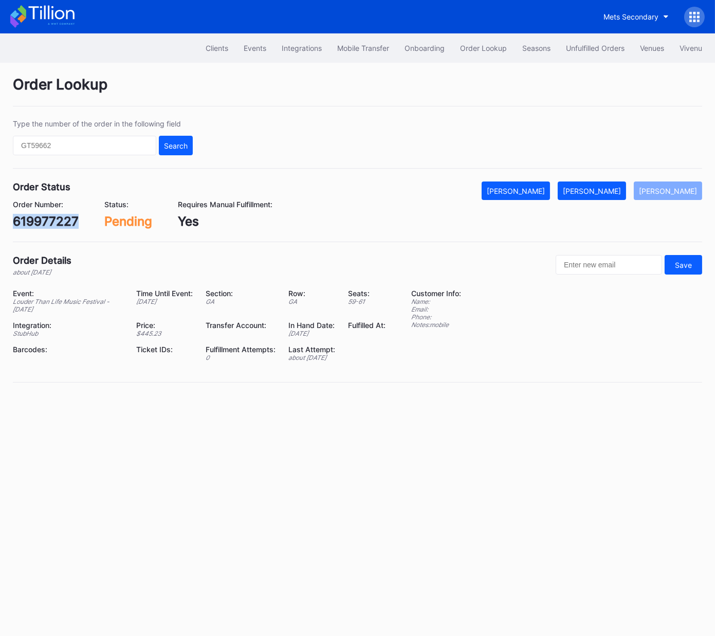
copy div "619977227"
drag, startPoint x: 592, startPoint y: 189, endPoint x: 703, endPoint y: 152, distance: 117.2
click at [600, 188] on div "[PERSON_NAME]" at bounding box center [592, 191] width 58 height 9
click at [60, 218] on div "619483913" at bounding box center [46, 221] width 66 height 15
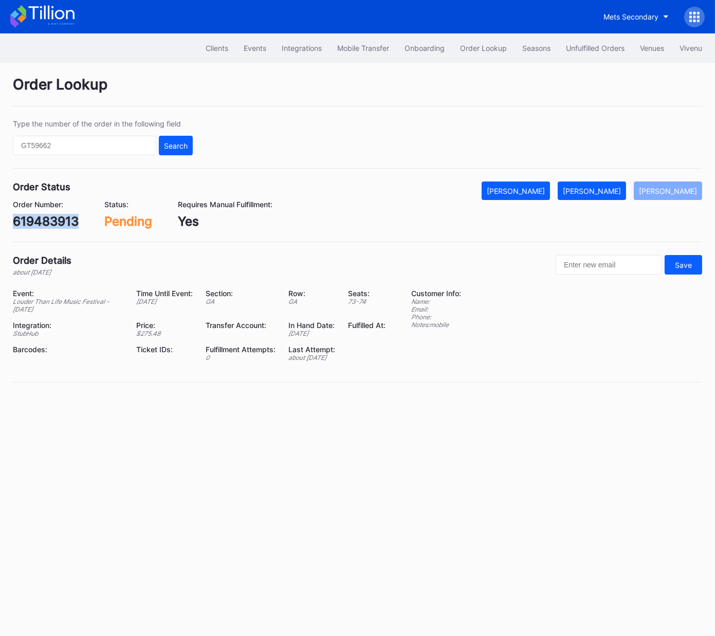
copy div "619483913"
drag, startPoint x: 608, startPoint y: 192, endPoint x: 713, endPoint y: 141, distance: 116.5
click at [608, 192] on div "[PERSON_NAME]" at bounding box center [592, 191] width 58 height 9
click at [62, 219] on div "619291982" at bounding box center [45, 221] width 65 height 15
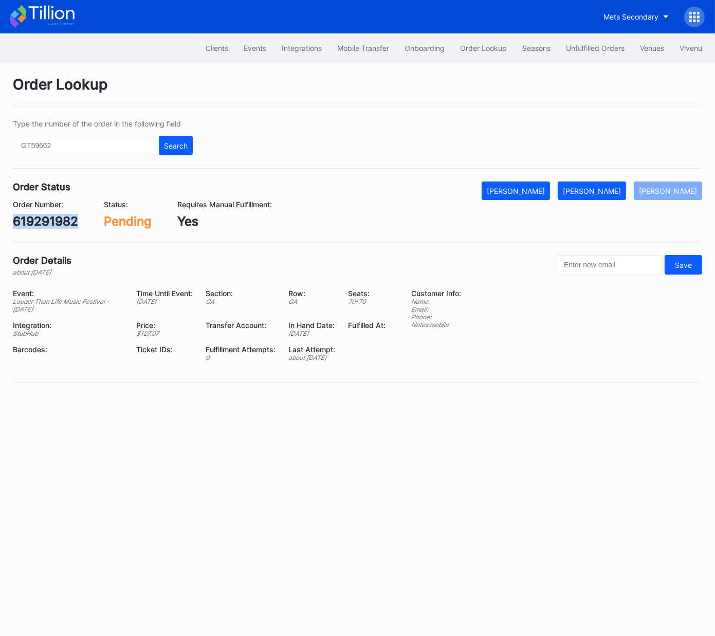
copy div "619291982"
click at [620, 185] on button "[PERSON_NAME]" at bounding box center [592, 190] width 68 height 19
click at [68, 216] on div "619490088" at bounding box center [47, 221] width 69 height 15
click at [51, 228] on div "Order Status Mark Cancelled Mark Fulfilled Mark Pending Order Number: 619490088…" at bounding box center [357, 211] width 689 height 61
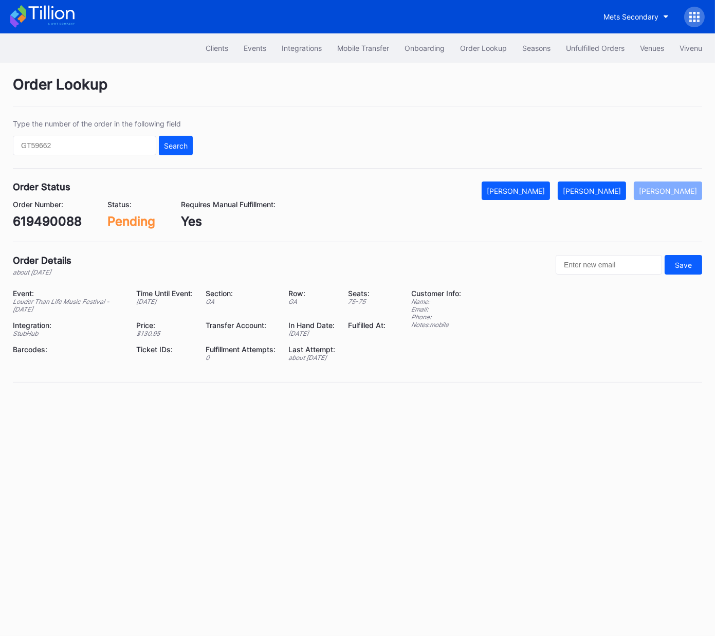
click at [51, 217] on div "619490088" at bounding box center [47, 221] width 69 height 15
copy div "619490088"
click at [603, 193] on div "[PERSON_NAME]" at bounding box center [592, 191] width 58 height 9
click at [58, 222] on div "619872866" at bounding box center [46, 221] width 67 height 15
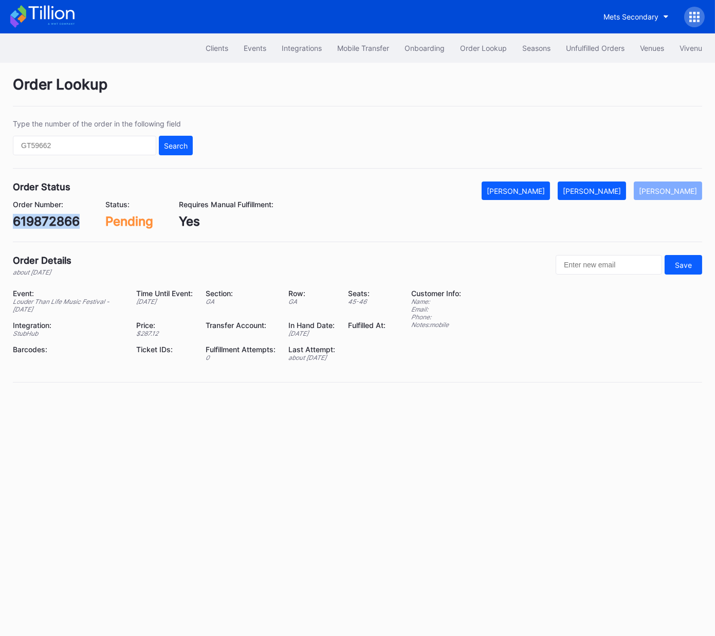
click at [58, 222] on div "619872866" at bounding box center [46, 221] width 67 height 15
copy div "619872866"
click at [620, 187] on div "[PERSON_NAME]" at bounding box center [592, 191] width 58 height 9
click at [59, 225] on div "619947742" at bounding box center [46, 221] width 67 height 15
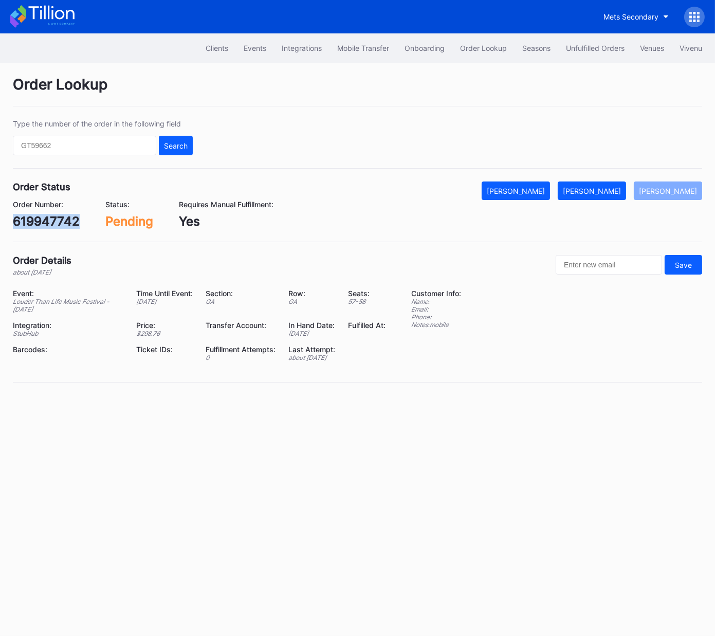
copy div "619947742"
click at [623, 198] on button "[PERSON_NAME]" at bounding box center [592, 190] width 68 height 19
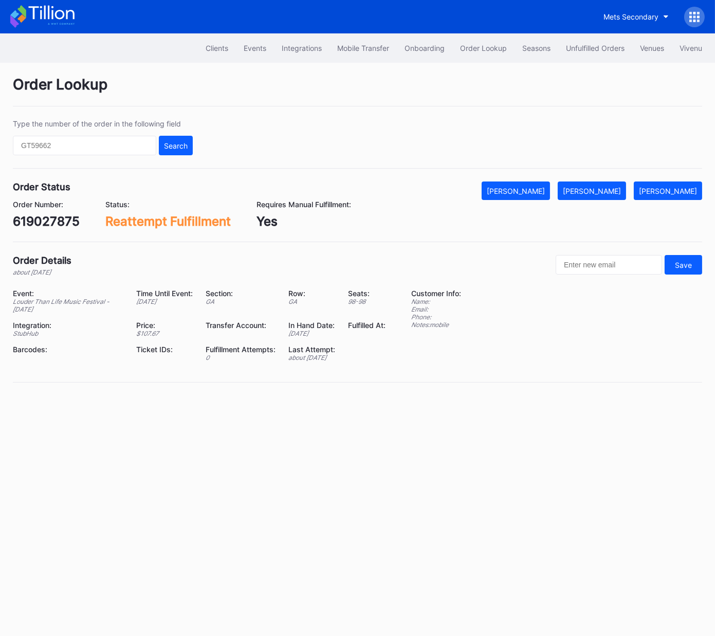
click at [50, 221] on div "619027875" at bounding box center [46, 221] width 67 height 15
copy div "619027875"
click at [599, 190] on div "[PERSON_NAME]" at bounding box center [592, 191] width 58 height 9
click at [65, 219] on div "619251806" at bounding box center [46, 221] width 66 height 15
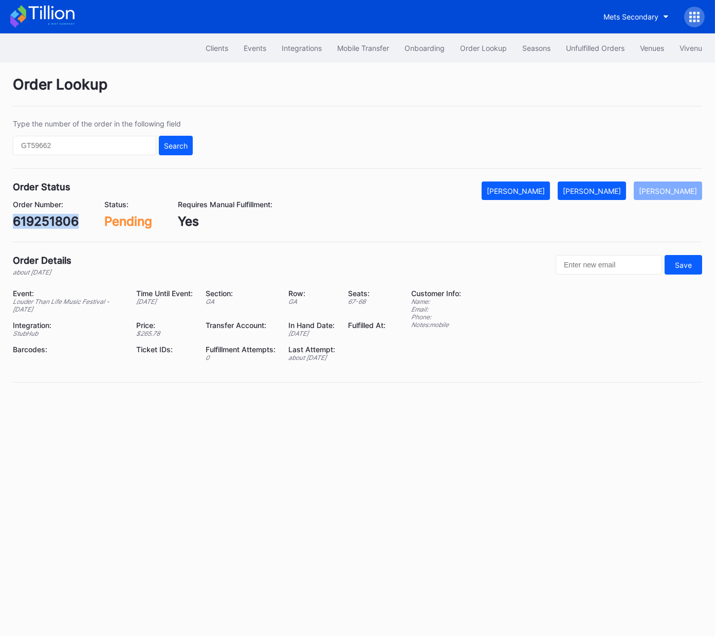
click at [65, 219] on div "619251806" at bounding box center [46, 221] width 66 height 15
copy div "619251806"
click at [601, 190] on div "[PERSON_NAME]" at bounding box center [592, 191] width 58 height 9
click at [57, 225] on div "348481187" at bounding box center [46, 221] width 66 height 15
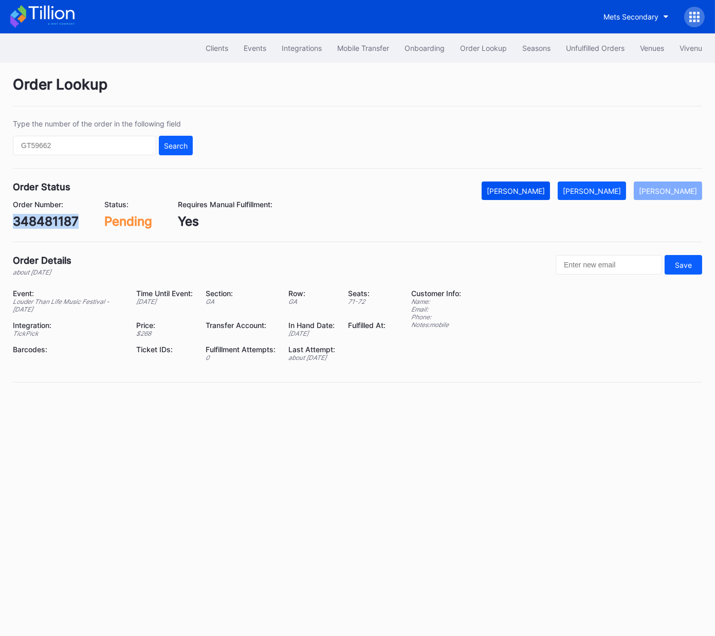
copy div "348481187"
click at [601, 193] on div "[PERSON_NAME]" at bounding box center [592, 191] width 58 height 9
click at [77, 212] on div "Order Number: o9wdtkomdpp" at bounding box center [55, 214] width 85 height 29
copy div "o9wdtkomdpp"
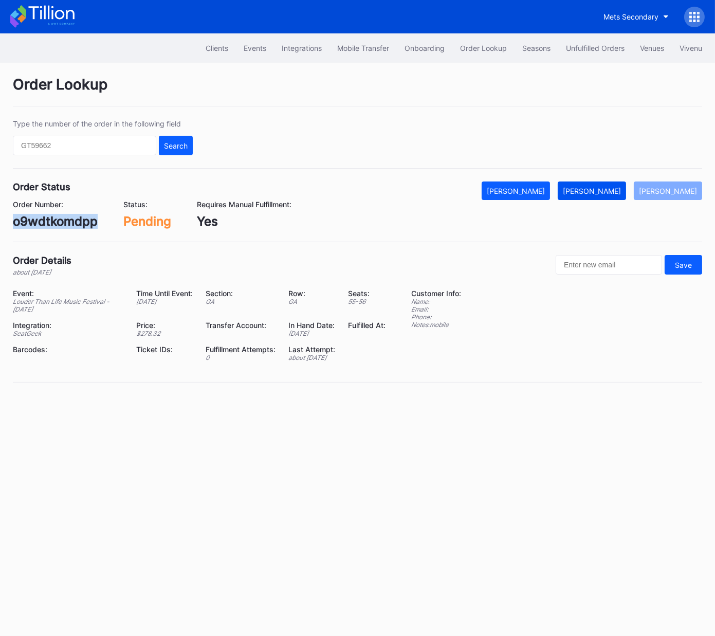
click at [615, 189] on div "[PERSON_NAME]" at bounding box center [592, 191] width 58 height 9
click at [56, 215] on div "604868700" at bounding box center [48, 221] width 71 height 15
copy div "604868700"
click at [605, 189] on div "[PERSON_NAME]" at bounding box center [592, 191] width 58 height 9
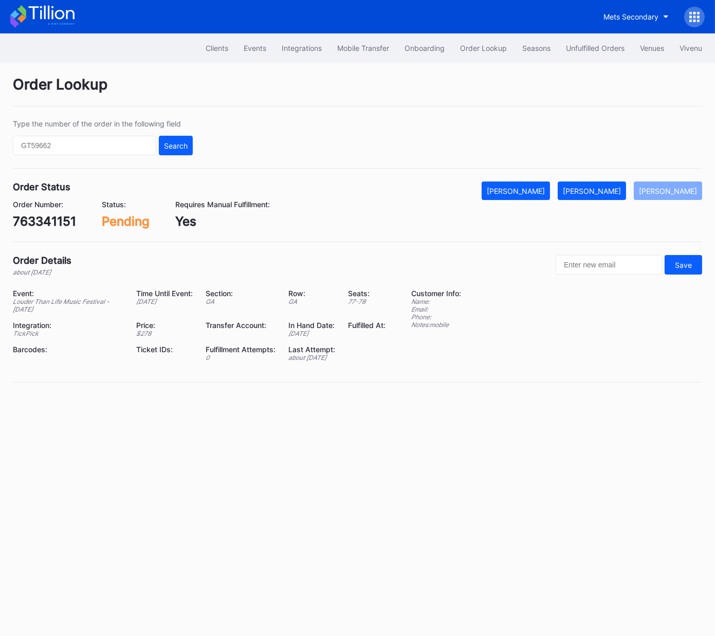
click at [52, 225] on div "763341151" at bounding box center [44, 221] width 63 height 15
copy div "763341151"
drag, startPoint x: 599, startPoint y: 191, endPoint x: 697, endPoint y: 133, distance: 114.1
click at [599, 191] on div "[PERSON_NAME]" at bounding box center [592, 191] width 58 height 9
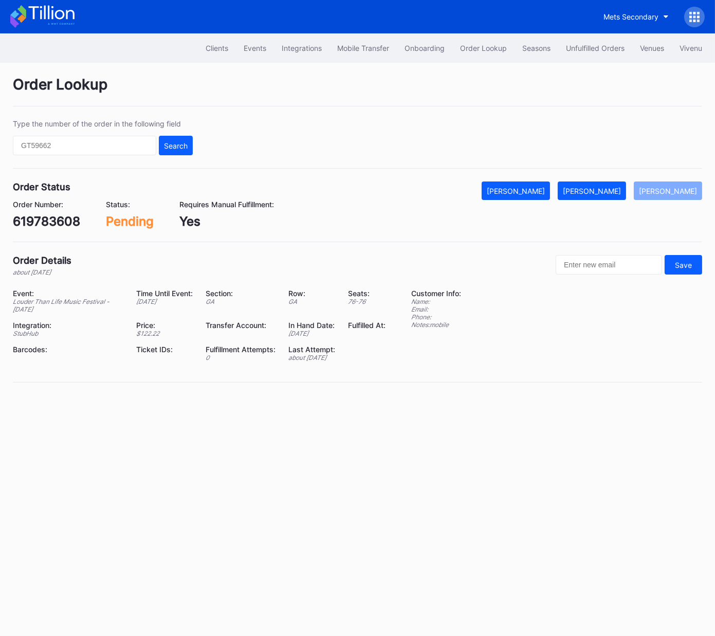
click at [64, 222] on div "619783608" at bounding box center [46, 221] width 67 height 15
copy div "619783608"
click at [611, 190] on div "[PERSON_NAME]" at bounding box center [592, 191] width 58 height 9
click at [61, 222] on div "619962108" at bounding box center [46, 221] width 66 height 15
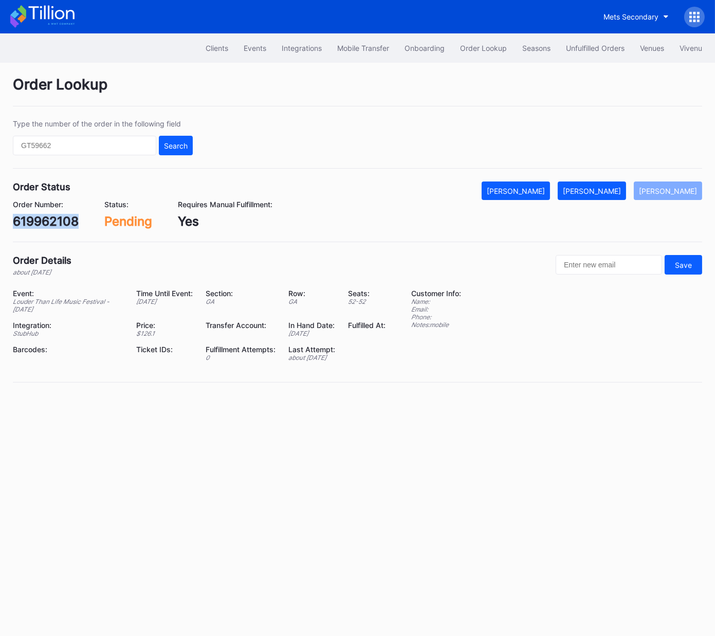
click at [61, 222] on div "619962108" at bounding box center [46, 221] width 66 height 15
copy div "619962108"
click at [616, 187] on div "[PERSON_NAME]" at bounding box center [592, 191] width 58 height 9
click at [64, 224] on div "496690649" at bounding box center [48, 221] width 71 height 15
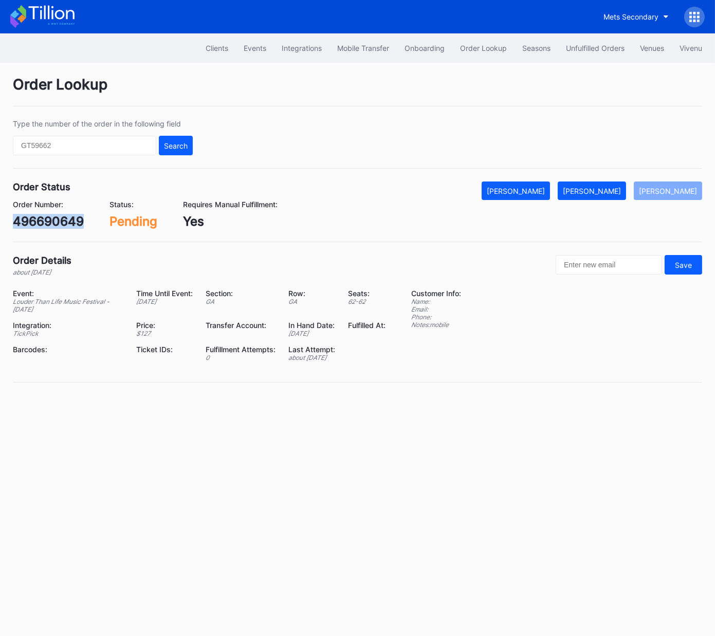
copy div "496690649"
click at [603, 193] on div "[PERSON_NAME]" at bounding box center [592, 191] width 58 height 9
click at [677, 192] on div "[PERSON_NAME]" at bounding box center [668, 191] width 58 height 9
copy div "496690649"
